Goal: Task Accomplishment & Management: Manage account settings

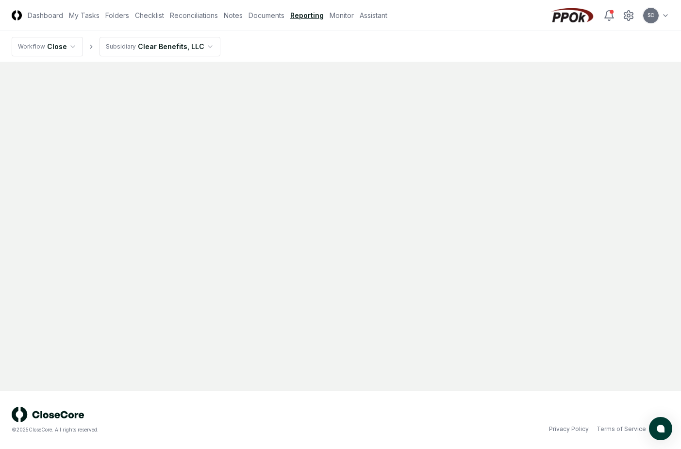
click at [170, 42] on html "CloseCore Dashboard My Tasks Folders Checklist Reconciliations Notes Documents …" at bounding box center [340, 224] width 681 height 449
click at [283, 49] on html "CloseCore Dashboard My Tasks Folders Checklist Reconciliations Notes Documents …" at bounding box center [340, 224] width 681 height 449
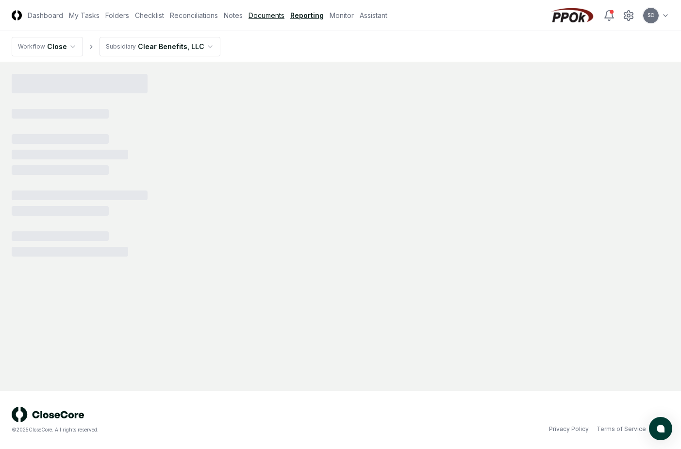
click at [271, 13] on link "Documents" at bounding box center [267, 15] width 36 height 10
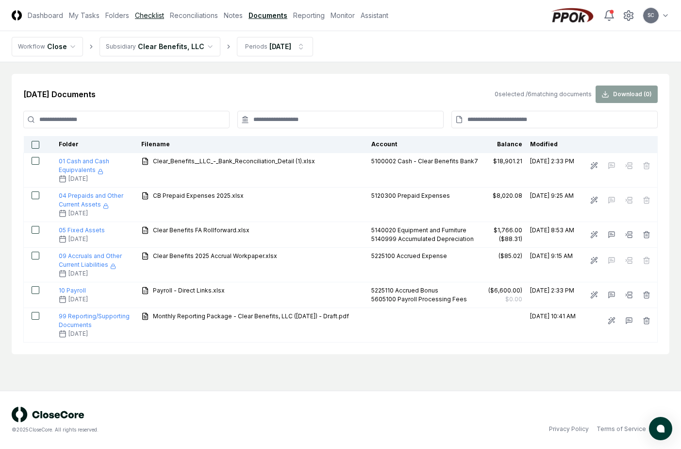
click at [154, 20] on link "Checklist" at bounding box center [149, 15] width 29 height 10
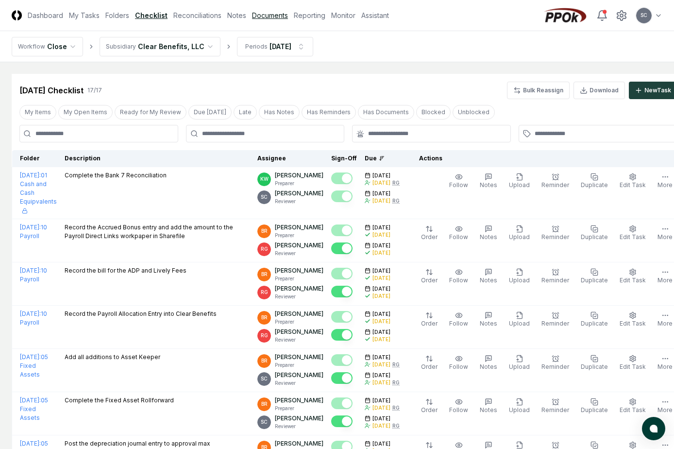
click at [263, 13] on link "Documents" at bounding box center [270, 15] width 36 height 10
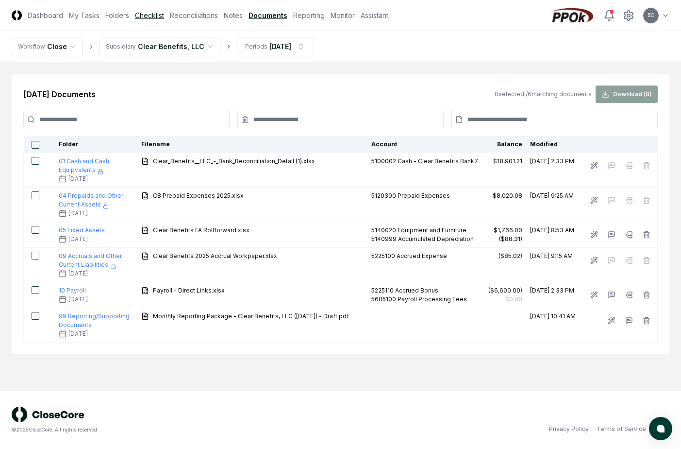
click at [136, 16] on link "Checklist" at bounding box center [149, 15] width 29 height 10
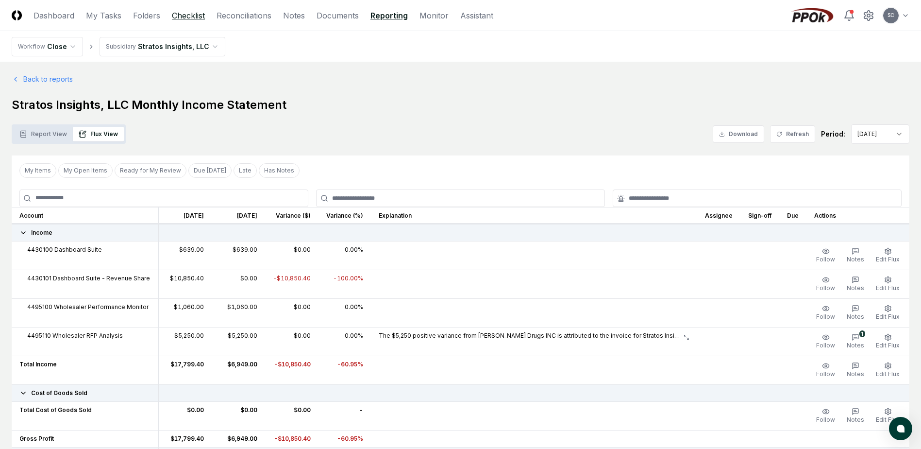
click at [185, 20] on link "Checklist" at bounding box center [188, 16] width 33 height 12
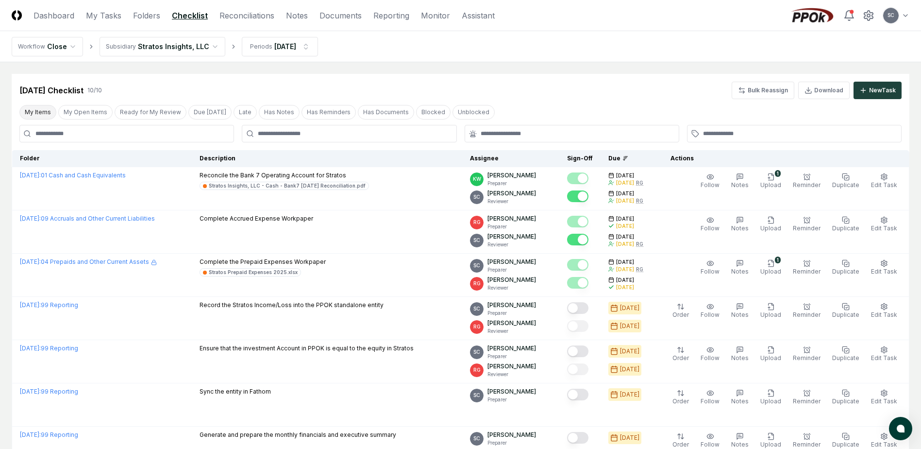
click at [37, 109] on button "My Items" at bounding box center [37, 112] width 37 height 15
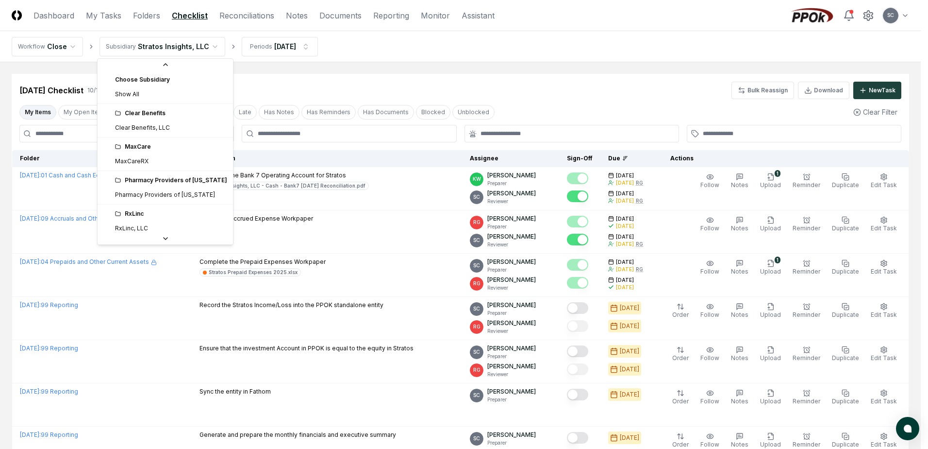
click at [145, 47] on html "CloseCore Dashboard My Tasks Folders Checklist Reconciliations Notes Documents …" at bounding box center [464, 334] width 928 height 669
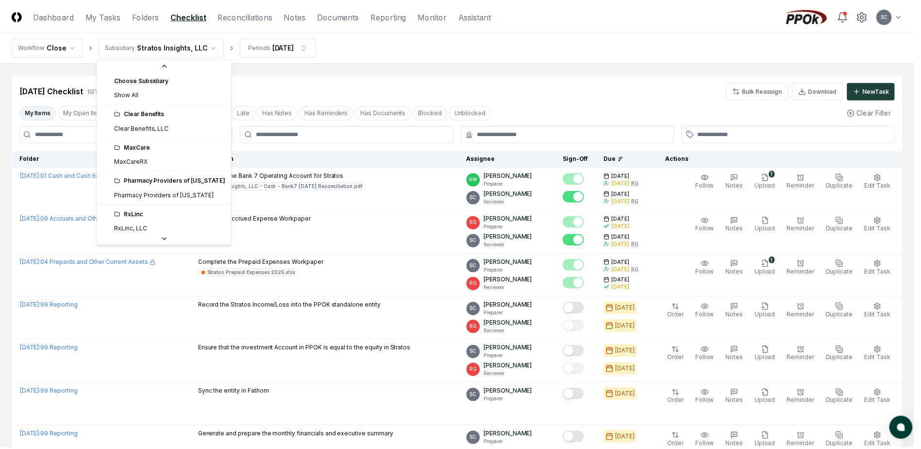
scroll to position [36, 0]
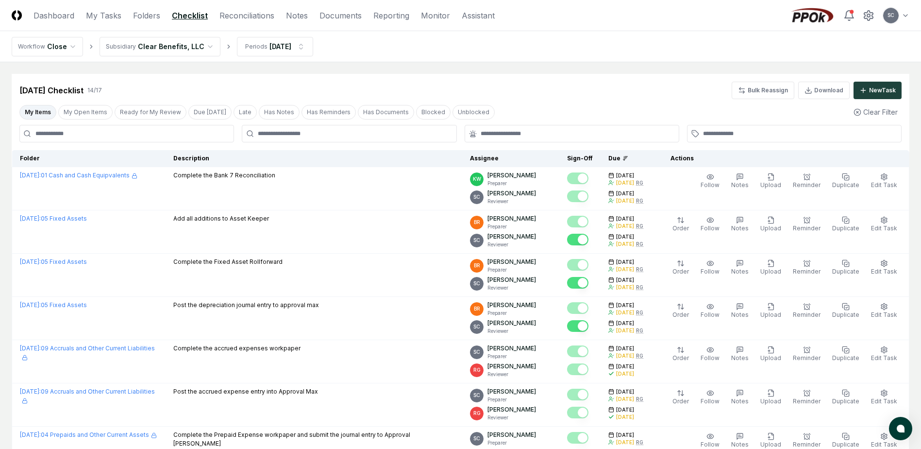
click at [27, 113] on button "My Items" at bounding box center [37, 112] width 37 height 15
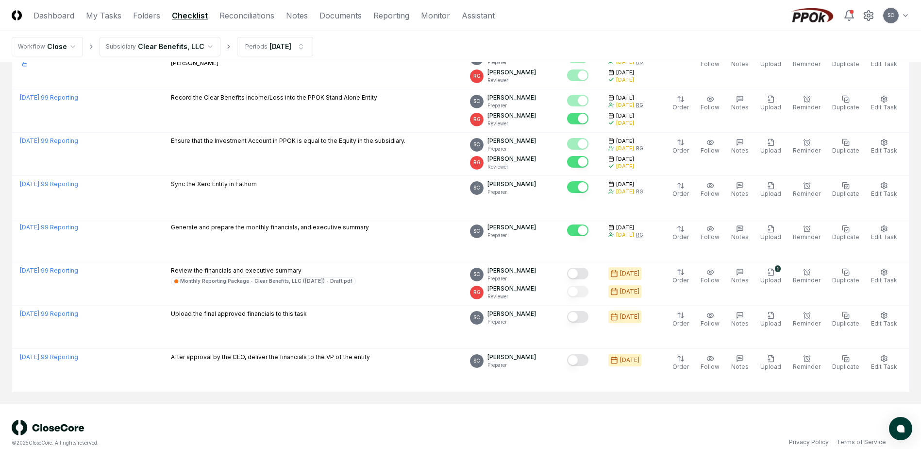
scroll to position [523, 0]
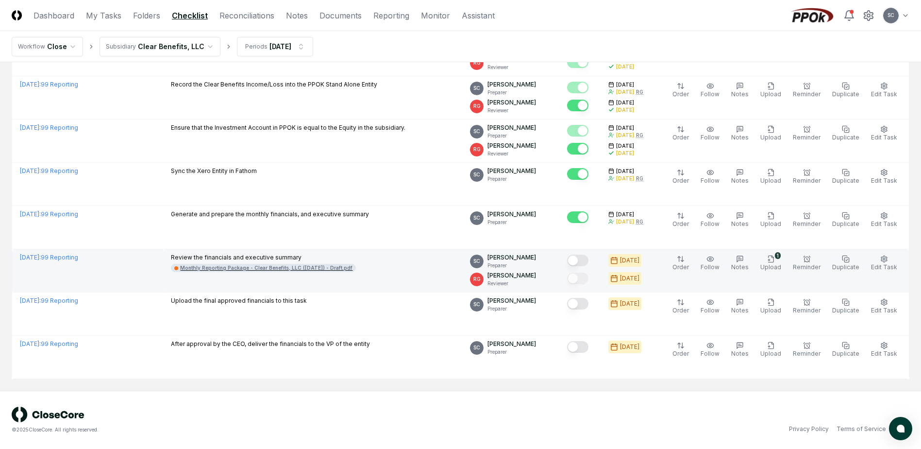
click at [265, 266] on div "Monthly Reporting Package - Clear Benefits, LLC ([DATE]) - Draft.pdf" at bounding box center [266, 267] width 172 height 7
click at [588, 264] on button "Mark complete" at bounding box center [577, 260] width 21 height 12
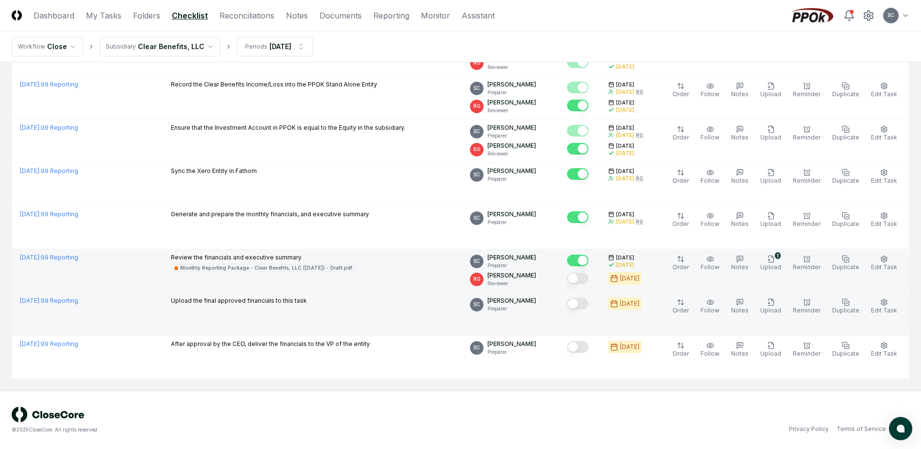
click at [121, 310] on td "[DATE] : 99 Reporting" at bounding box center [87, 313] width 151 height 43
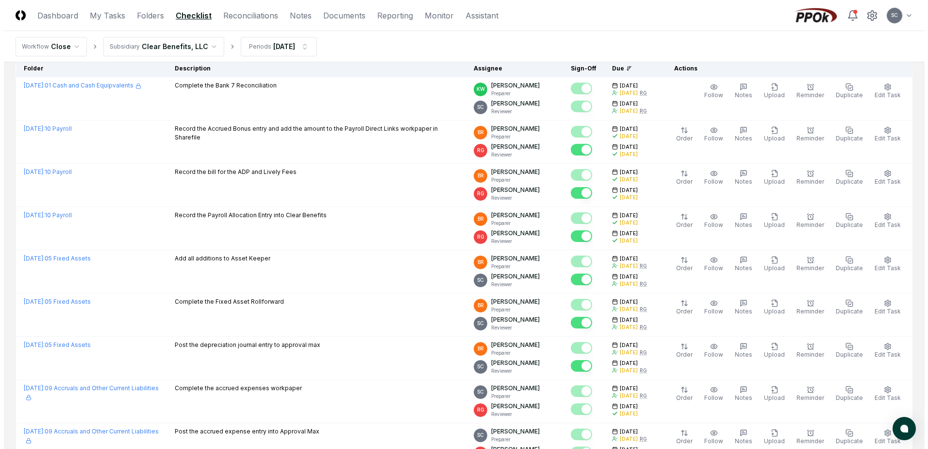
scroll to position [86, 0]
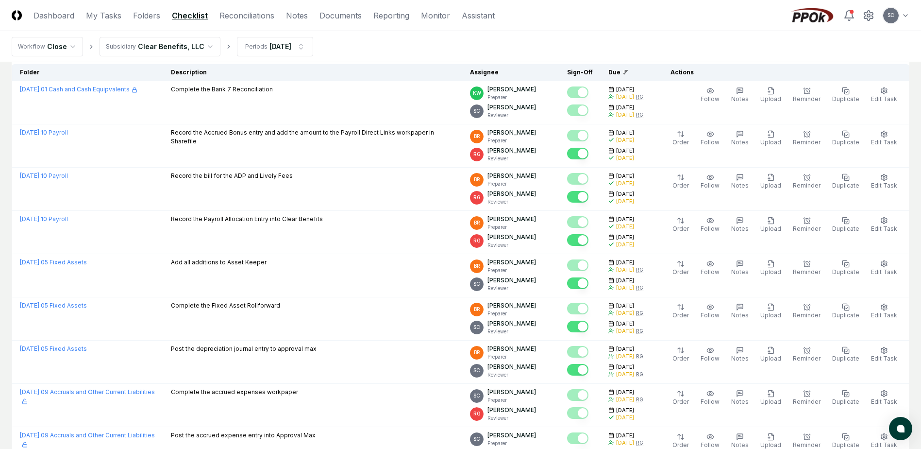
click at [157, 48] on html "CloseCore Dashboard My Tasks Folders Checklist Reconciliations Notes Documents …" at bounding box center [460, 400] width 921 height 972
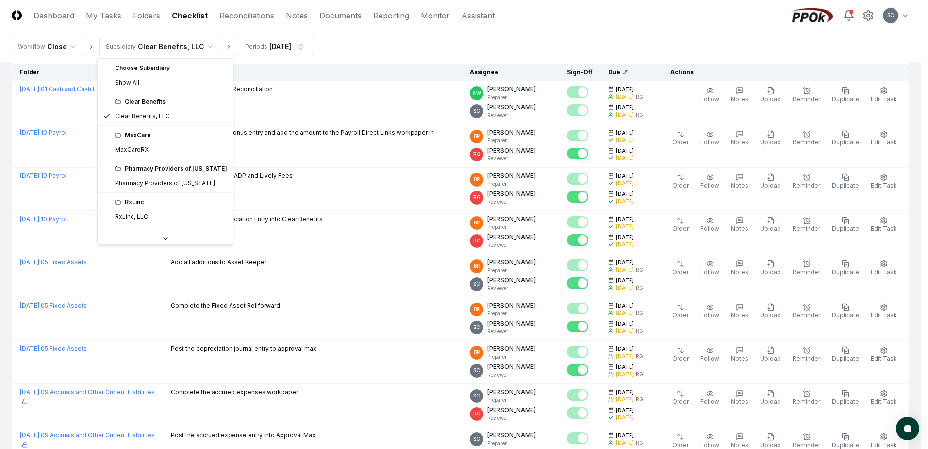
scroll to position [29, 0]
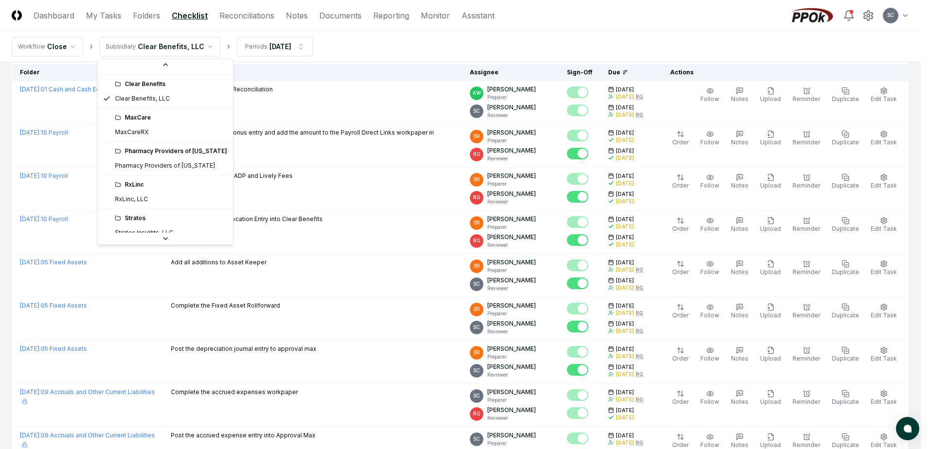
click at [143, 223] on div "Stratos" at bounding box center [166, 218] width 132 height 15
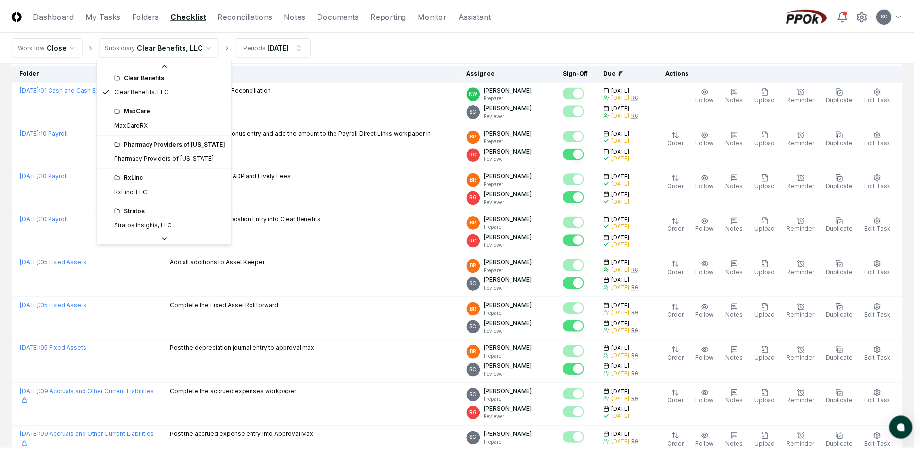
scroll to position [27, 0]
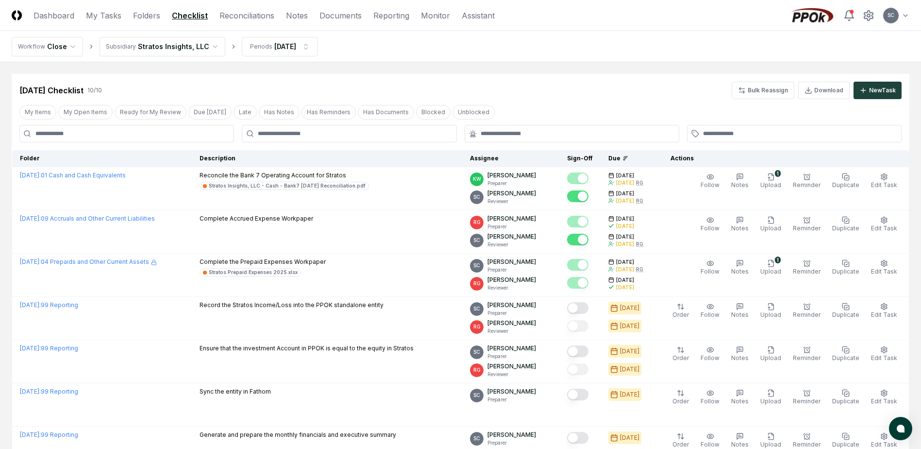
click at [198, 16] on link "Checklist" at bounding box center [190, 16] width 36 height 12
click at [240, 18] on link "Reconciliations" at bounding box center [246, 16] width 55 height 12
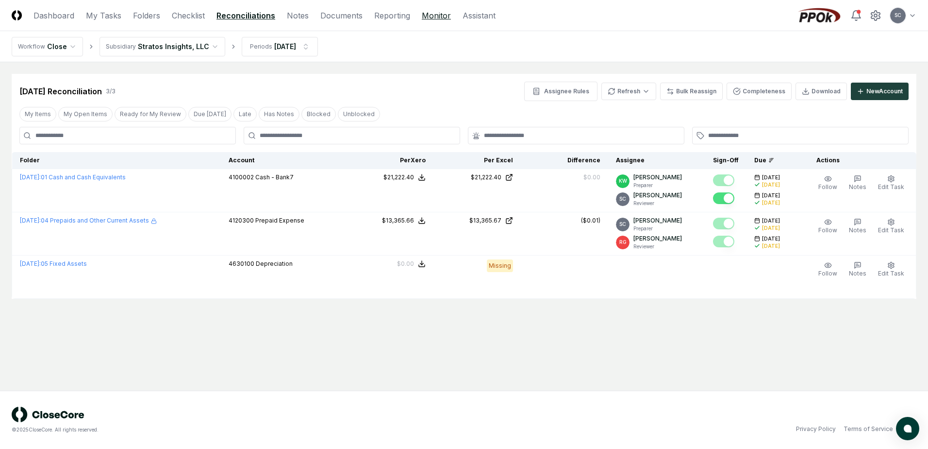
click at [441, 17] on link "Monitor" at bounding box center [436, 16] width 29 height 12
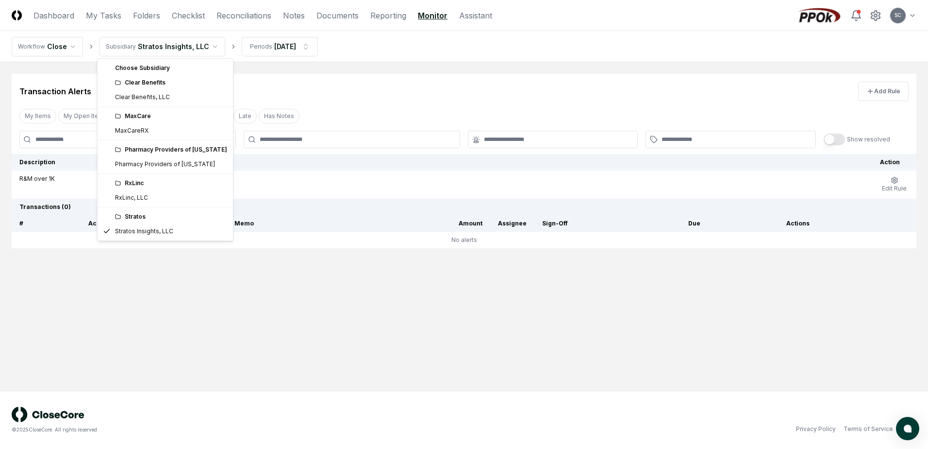
click at [148, 46] on html "CloseCore Dashboard My Tasks Folders Checklist Reconciliations Notes Documents …" at bounding box center [464, 224] width 928 height 449
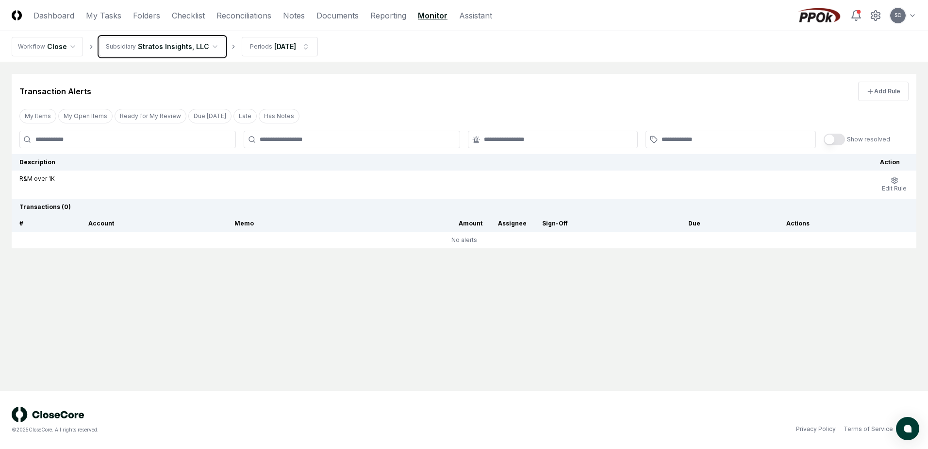
click at [150, 46] on html "CloseCore Dashboard My Tasks Folders Checklist Reconciliations Notes Documents …" at bounding box center [464, 224] width 928 height 449
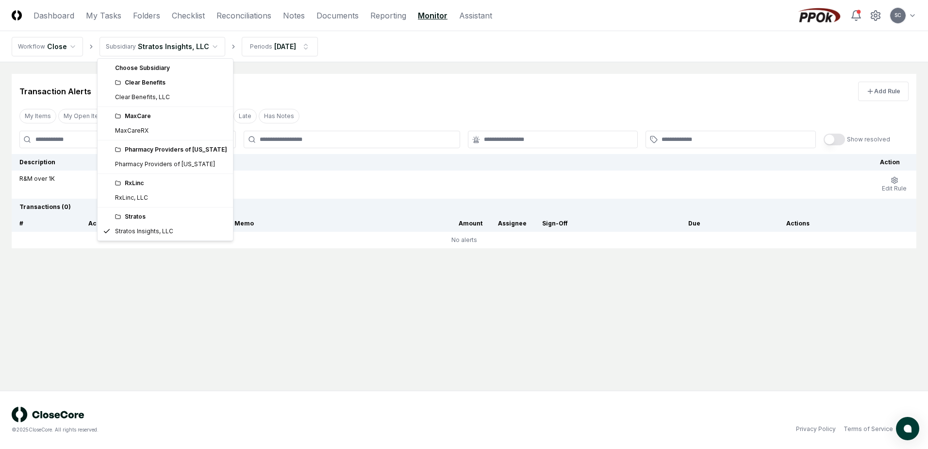
click at [158, 51] on html "CloseCore Dashboard My Tasks Folders Checklist Reconciliations Notes Documents …" at bounding box center [464, 224] width 928 height 449
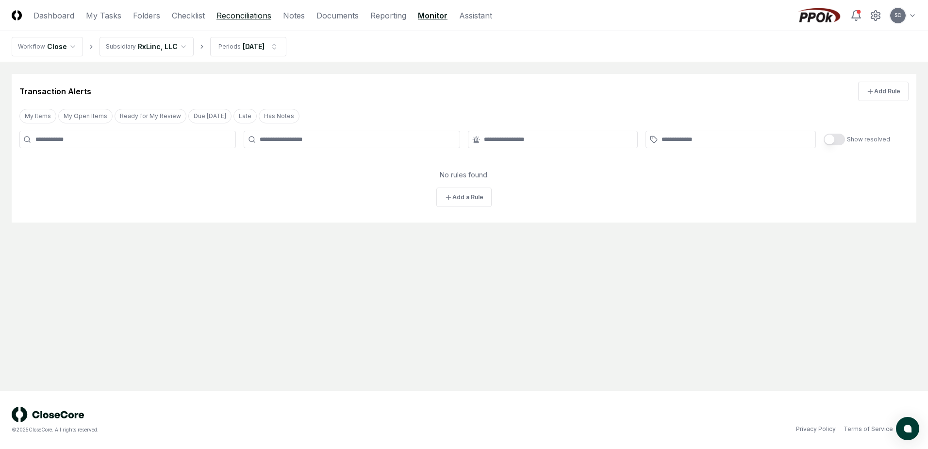
click at [248, 12] on link "Reconciliations" at bounding box center [244, 16] width 55 height 12
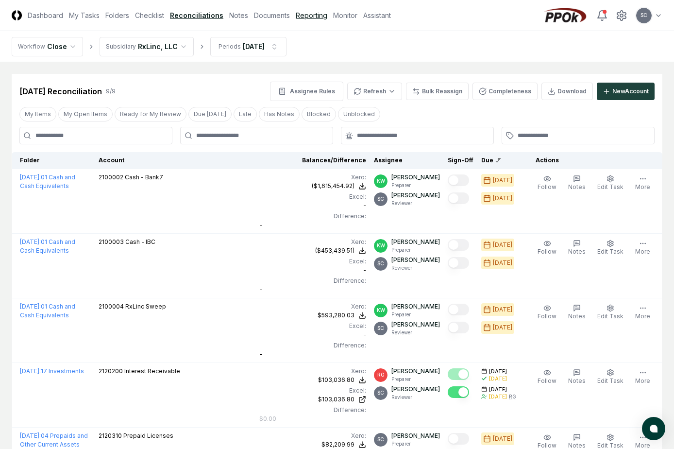
click at [307, 15] on link "Reporting" at bounding box center [312, 15] width 32 height 10
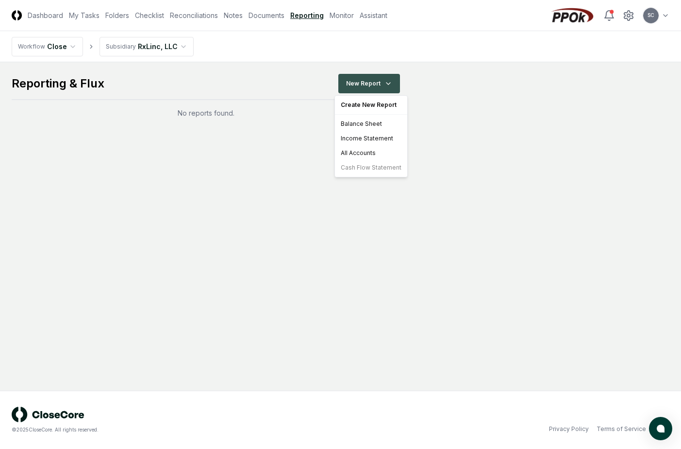
click at [356, 87] on html "CloseCore Dashboard My Tasks Folders Checklist Reconciliations Notes Documents …" at bounding box center [340, 224] width 681 height 449
click at [251, 34] on html "CloseCore Dashboard My Tasks Folders Checklist Reconciliations Notes Documents …" at bounding box center [340, 224] width 681 height 449
click at [154, 50] on html "CloseCore Dashboard My Tasks Folders Checklist Reconciliations Notes Documents …" at bounding box center [340, 224] width 681 height 449
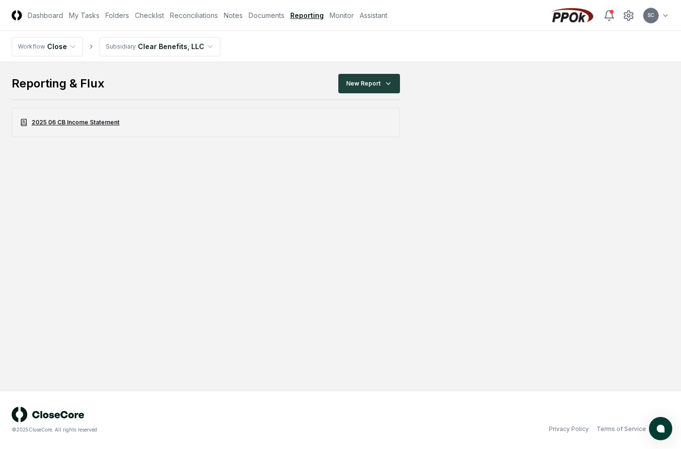
click at [83, 123] on link "2025 06 CB Income Statement" at bounding box center [206, 122] width 388 height 29
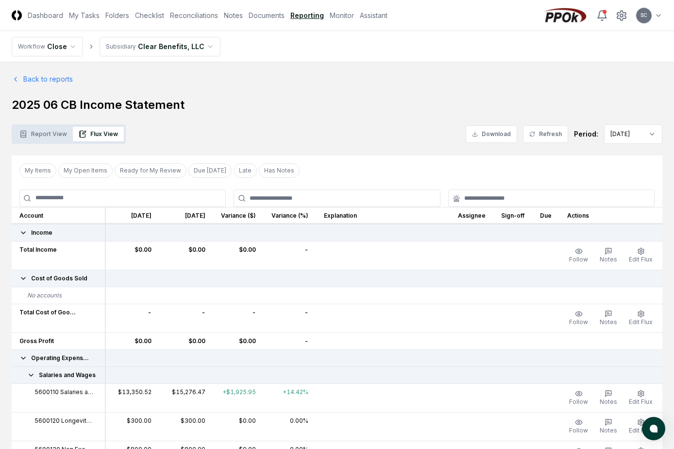
click at [40, 129] on button "Report View" at bounding box center [43, 134] width 59 height 15
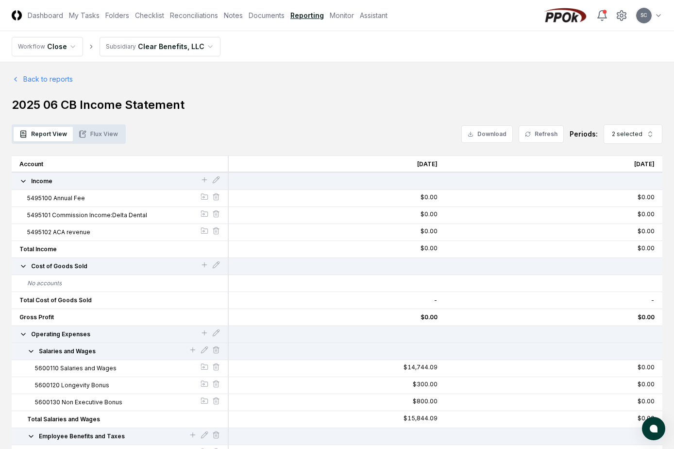
click at [92, 133] on button "Flux View" at bounding box center [98, 134] width 51 height 15
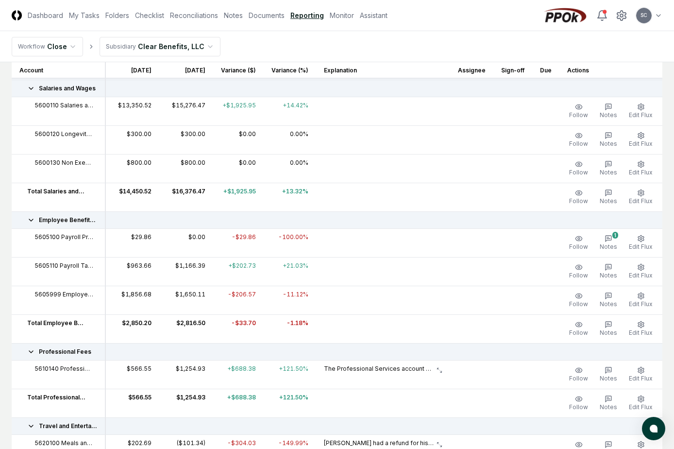
scroll to position [100, 0]
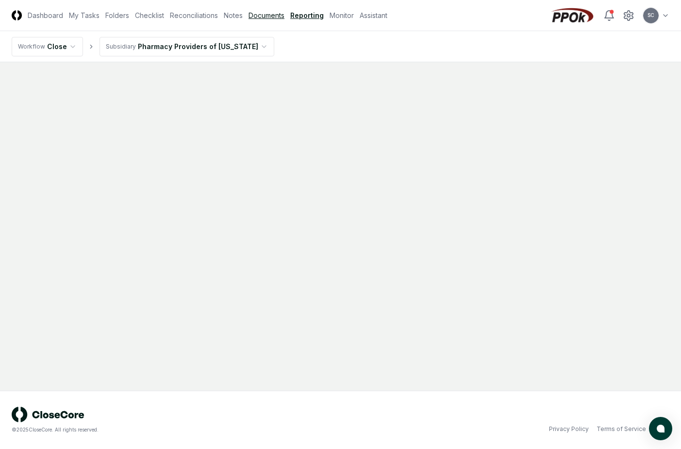
click at [272, 14] on link "Documents" at bounding box center [267, 15] width 36 height 10
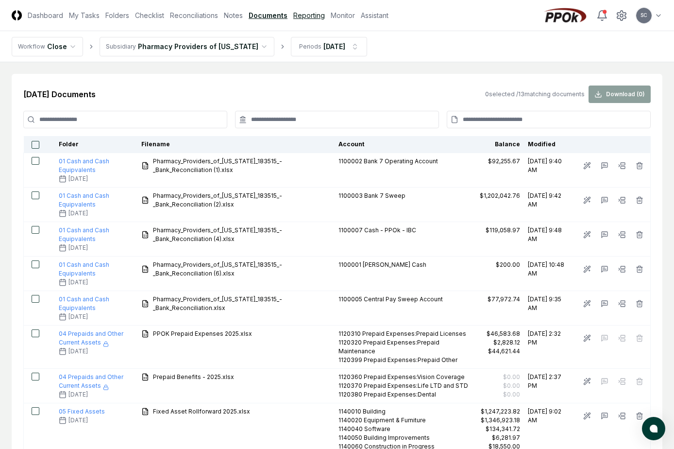
click at [308, 17] on link "Reporting" at bounding box center [309, 15] width 32 height 10
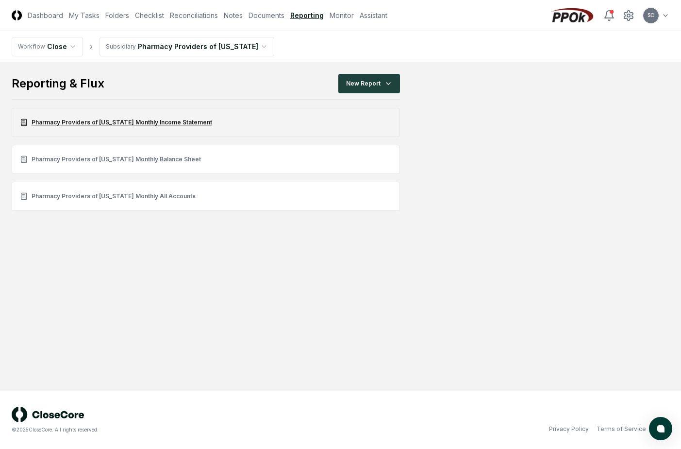
click at [84, 122] on link "Pharmacy Providers of [US_STATE] Monthly Income Statement" at bounding box center [206, 122] width 388 height 29
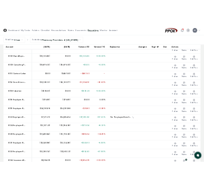
scroll to position [680, 0]
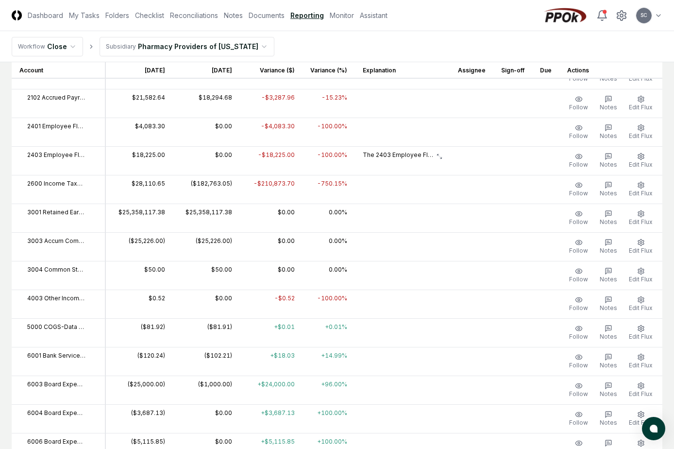
scroll to position [486, 0]
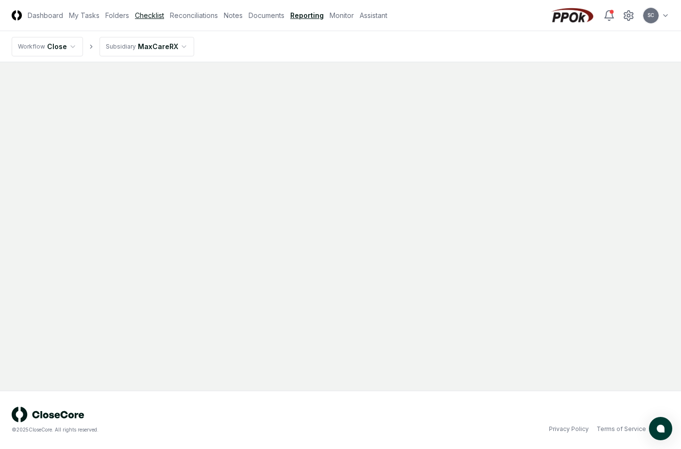
click at [145, 17] on link "Checklist" at bounding box center [149, 15] width 29 height 10
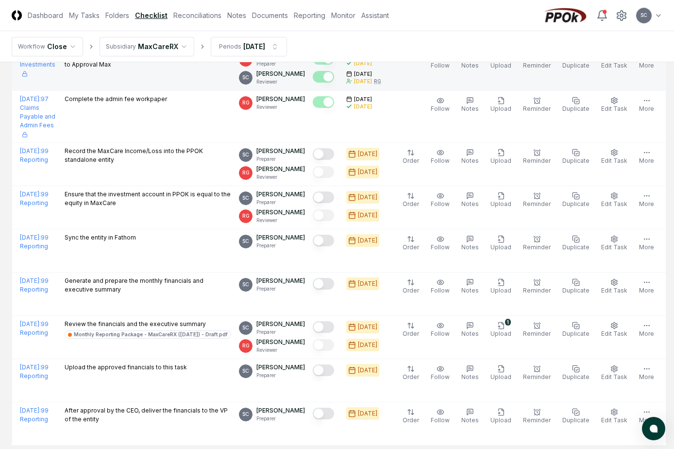
scroll to position [883, 0]
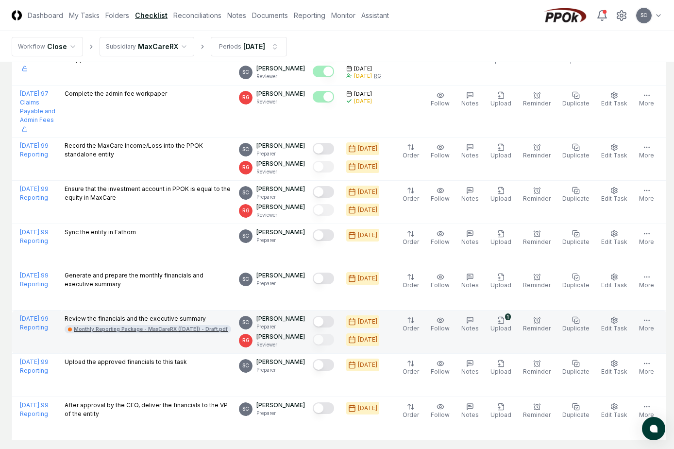
click at [143, 325] on div "Monthly Reporting Package - MaxCareRX (Jun 2025) - Draft.pdf" at bounding box center [151, 328] width 154 height 7
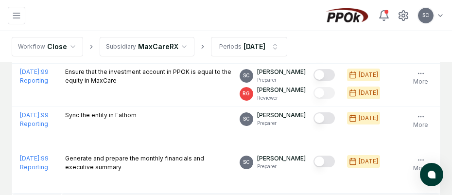
scroll to position [980, 0]
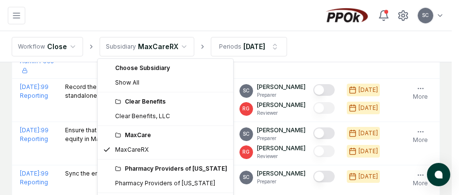
click at [141, 170] on div "Pharmacy Providers of [US_STATE]" at bounding box center [171, 168] width 112 height 9
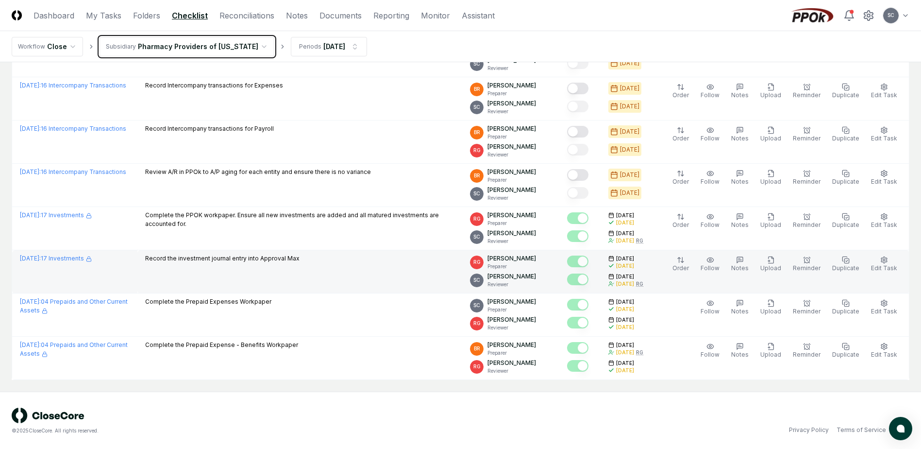
scroll to position [1206, 0]
